Goal: Task Accomplishment & Management: Use online tool/utility

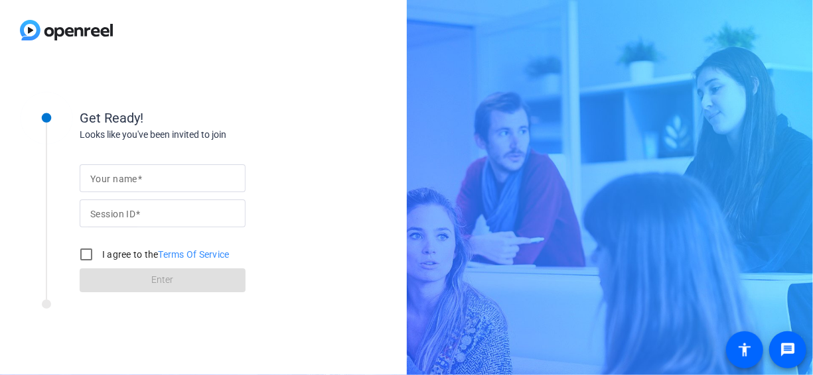
click at [114, 183] on mat-label "Your name" at bounding box center [113, 179] width 47 height 11
click at [114, 183] on input "Your name" at bounding box center [162, 178] width 145 height 16
type input "[PERSON_NAME]"
paste input "yEcc"
type input "yEcc"
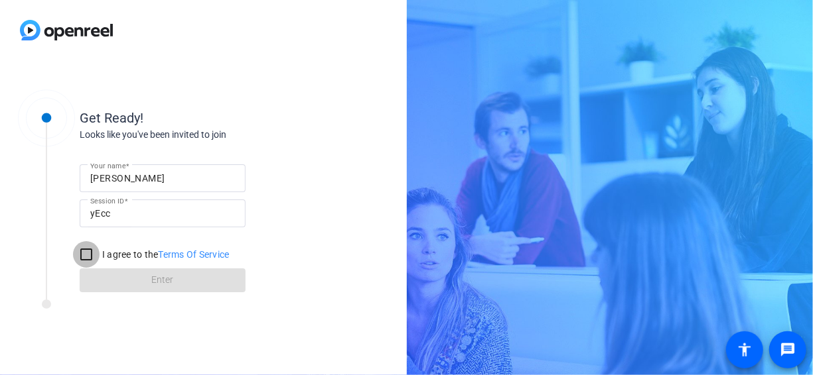
click at [89, 253] on input "I agree to the Terms Of Service" at bounding box center [86, 254] width 27 height 27
checkbox input "true"
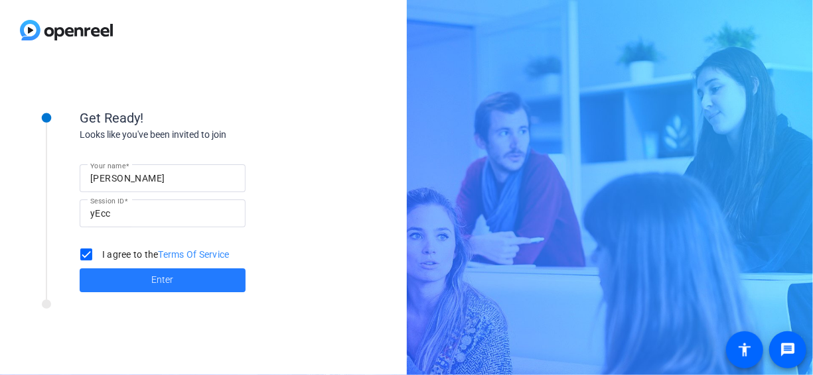
click at [169, 285] on span "Enter" at bounding box center [163, 280] width 22 height 14
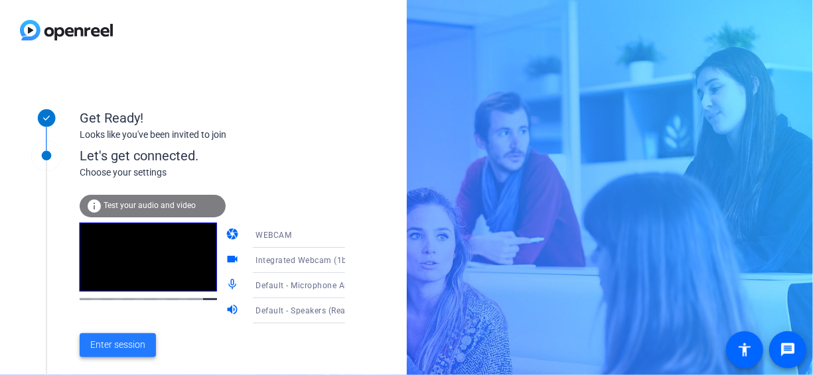
click at [105, 349] on span "Enter session" at bounding box center [117, 345] width 55 height 14
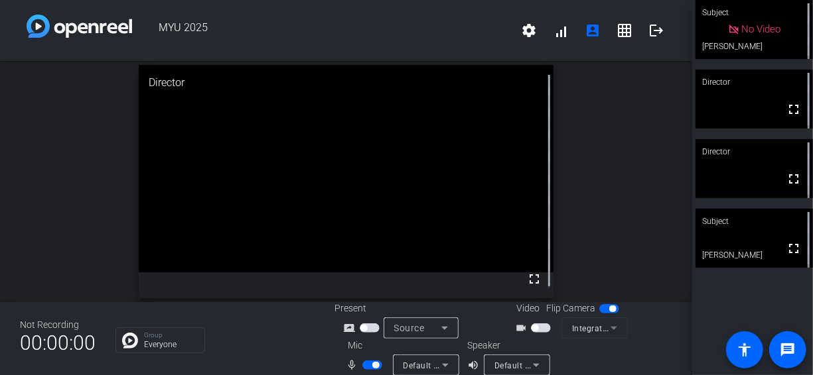
click at [531, 326] on span "button" at bounding box center [534, 328] width 7 height 7
click at [367, 365] on span "button" at bounding box center [372, 365] width 20 height 9
click at [531, 326] on span "button" at bounding box center [541, 328] width 20 height 9
click at [366, 365] on span "button" at bounding box center [366, 365] width 7 height 7
click at [365, 365] on span "button" at bounding box center [372, 365] width 20 height 9
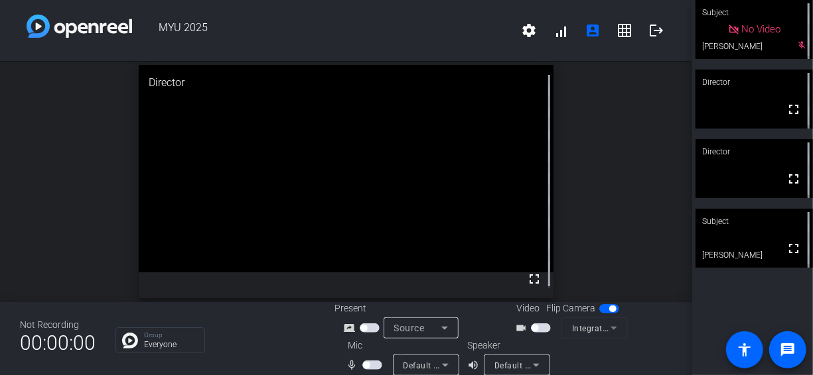
click at [367, 363] on span "button" at bounding box center [366, 365] width 7 height 7
click at [369, 363] on span "button" at bounding box center [372, 365] width 20 height 9
click at [537, 326] on span "button" at bounding box center [541, 328] width 20 height 9
click at [371, 366] on span "button" at bounding box center [372, 365] width 20 height 9
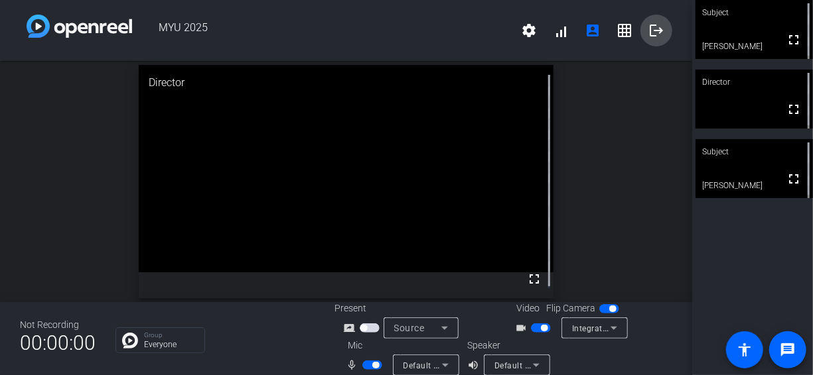
click at [648, 26] on mat-icon "logout" at bounding box center [656, 31] width 16 height 16
